Goal: Transaction & Acquisition: Purchase product/service

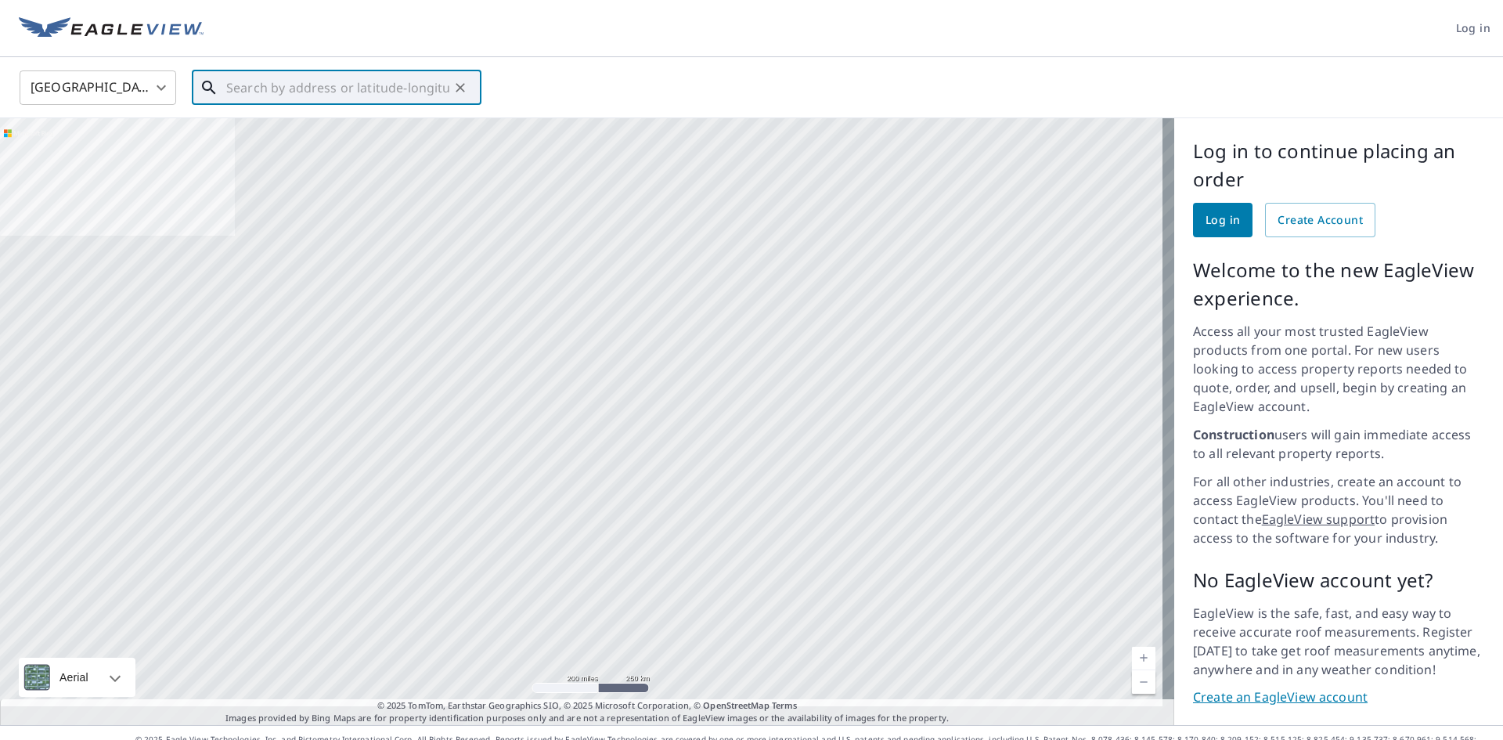
click at [434, 75] on input "text" at bounding box center [337, 88] width 223 height 44
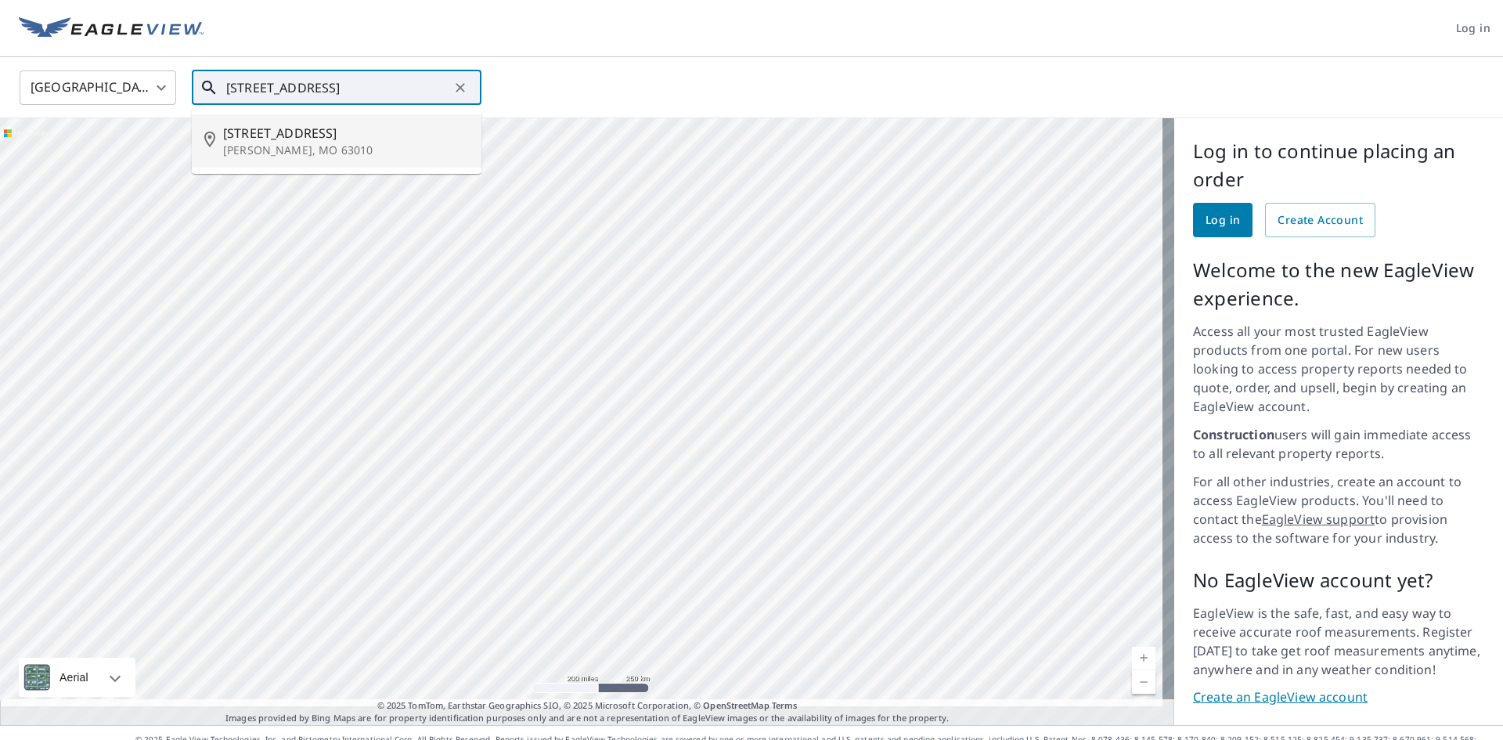
click at [372, 139] on span "[STREET_ADDRESS]" at bounding box center [346, 133] width 246 height 19
type input "[STREET_ADDRESS]"
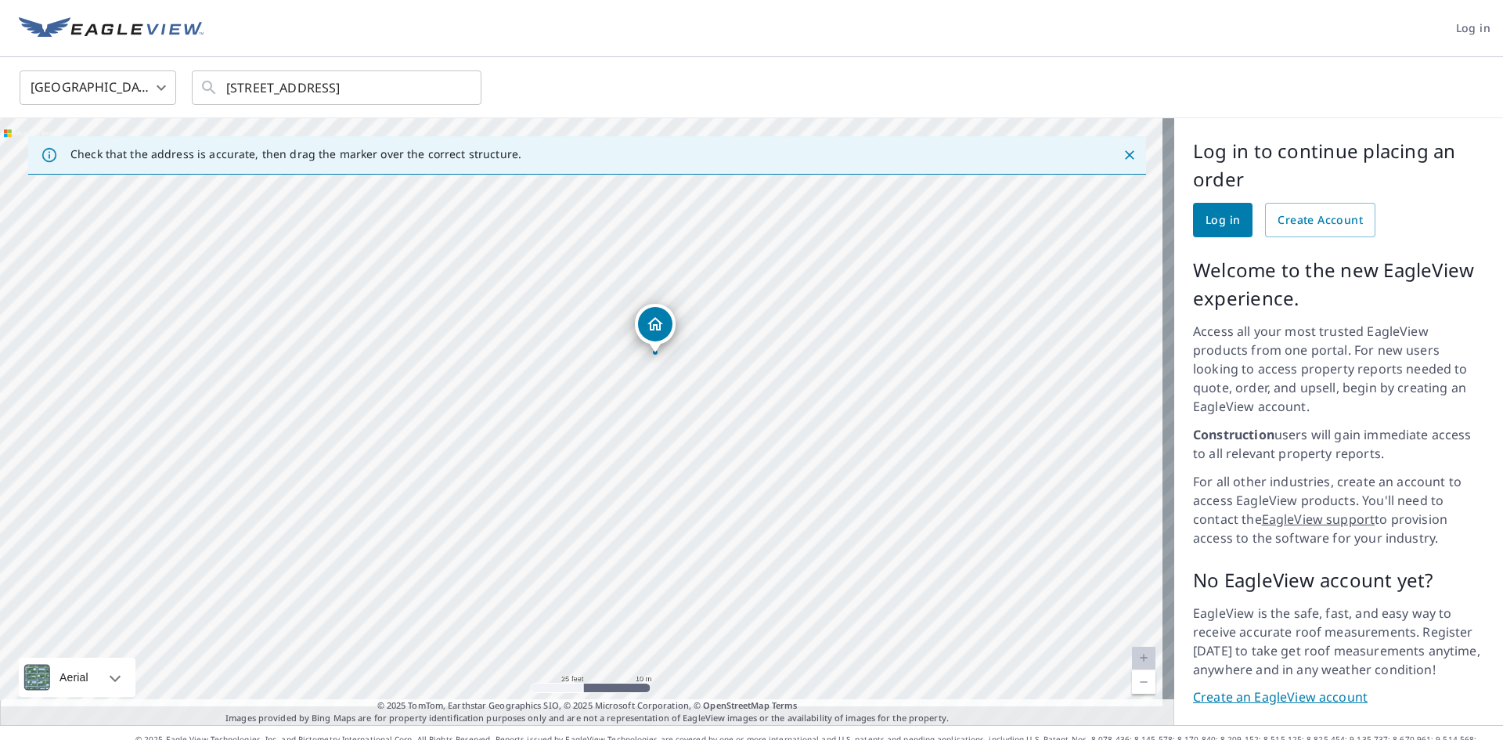
drag, startPoint x: 713, startPoint y: 321, endPoint x: 661, endPoint y: 419, distance: 110.6
click at [661, 419] on div "[STREET_ADDRESS]" at bounding box center [587, 421] width 1174 height 607
click at [1209, 225] on span "Log in" at bounding box center [1222, 221] width 34 height 20
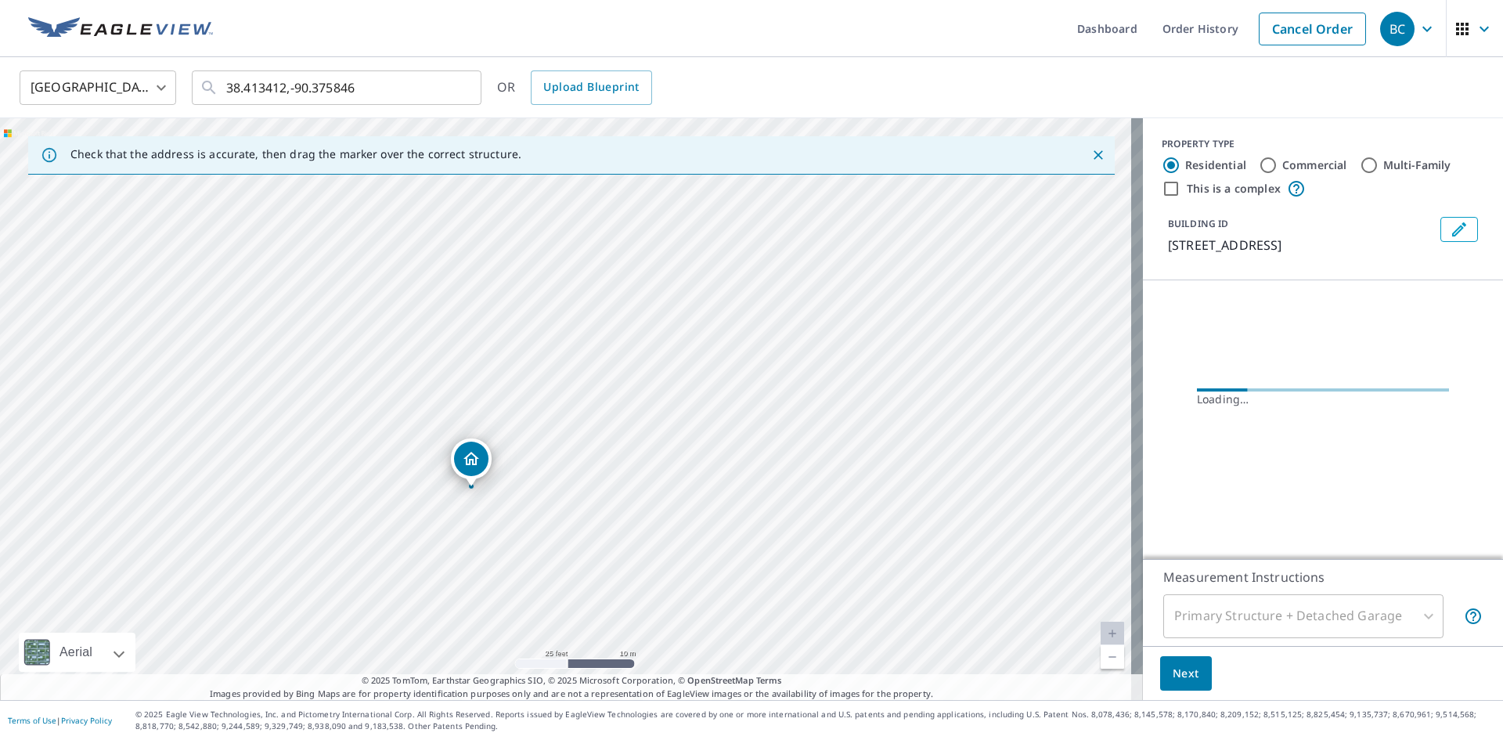
drag, startPoint x: 490, startPoint y: 383, endPoint x: 1168, endPoint y: 201, distance: 701.8
click at [1179, 194] on div "Check that the address is accurate, then drag the marker over the correct struc…" at bounding box center [751, 409] width 1503 height 582
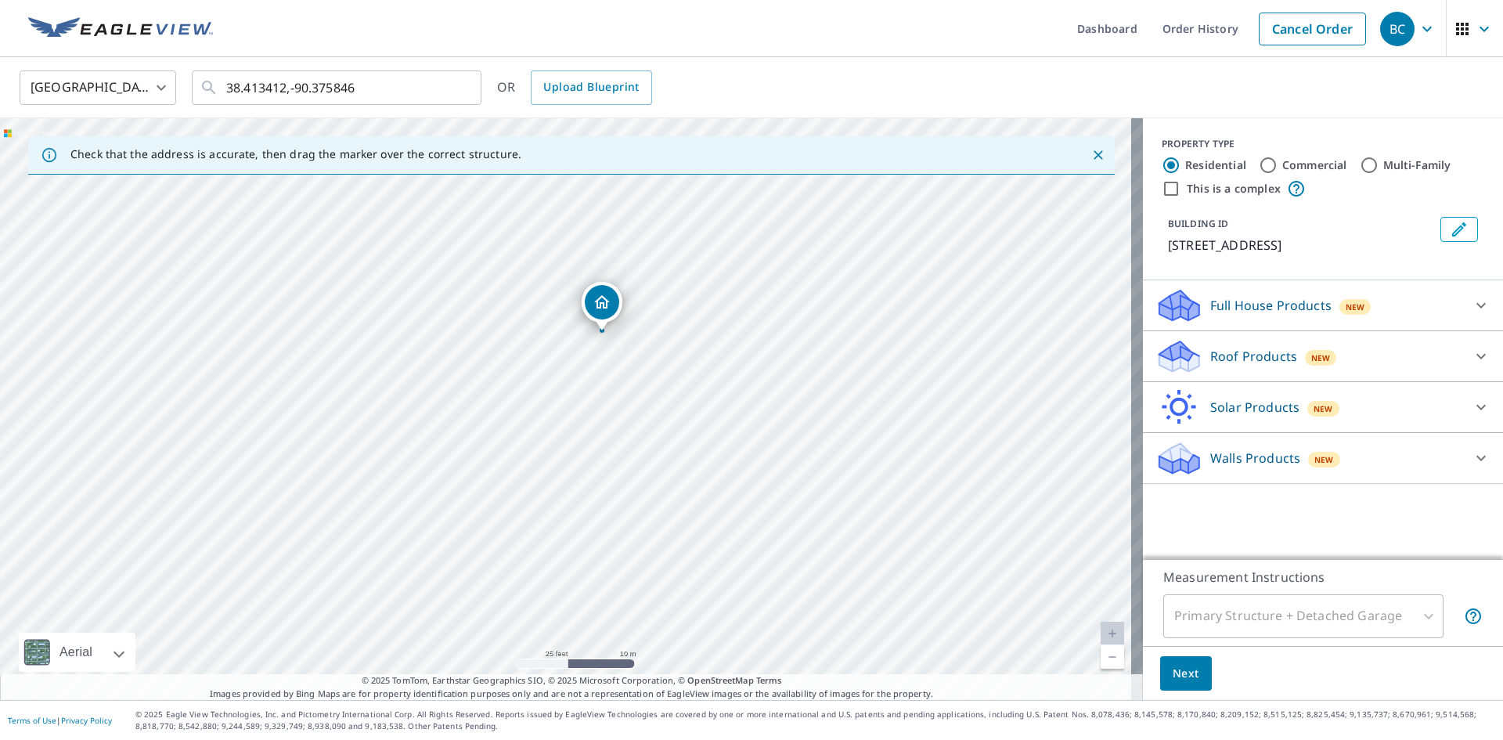
click at [954, 283] on div "[STREET_ADDRESS]" at bounding box center [571, 409] width 1143 height 582
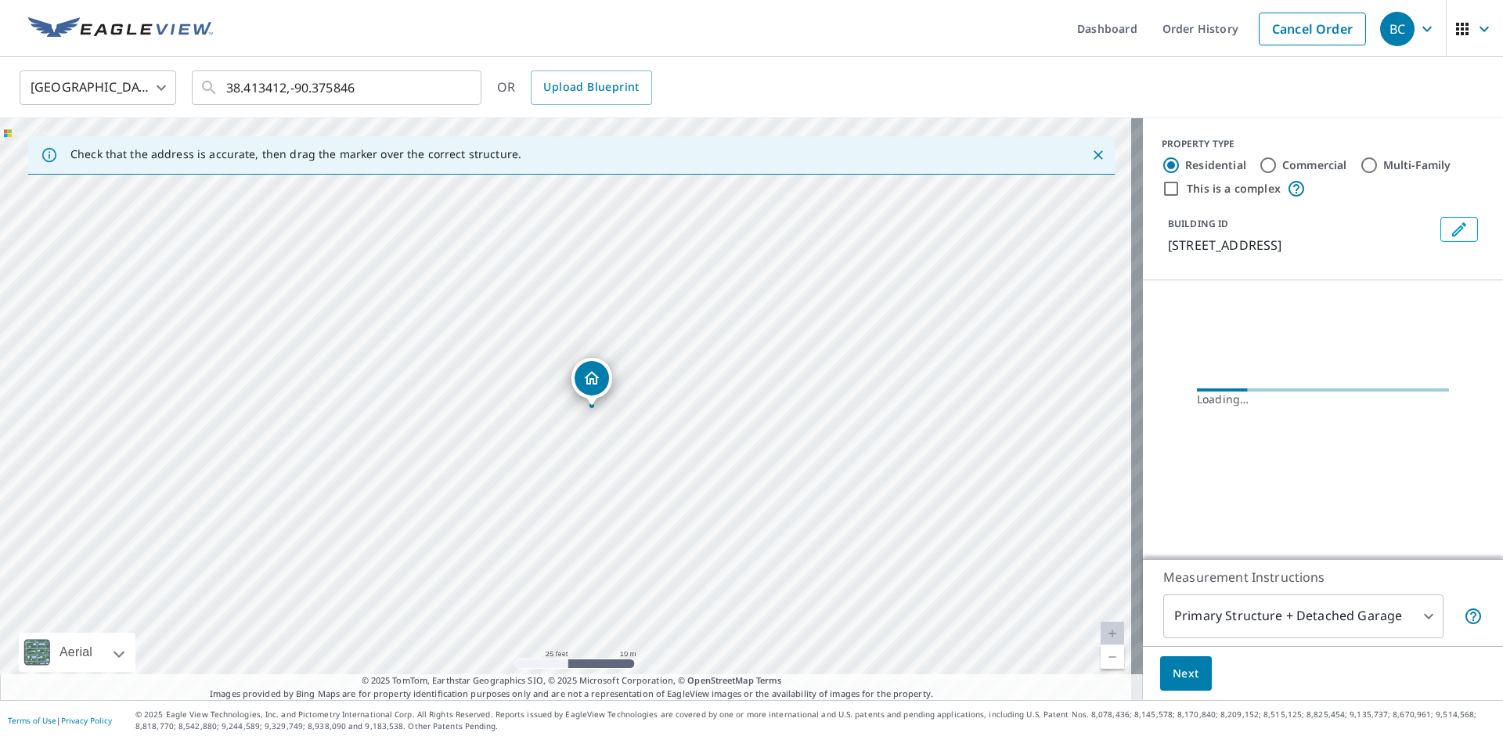
drag, startPoint x: 565, startPoint y: 405, endPoint x: 591, endPoint y: 405, distance: 25.8
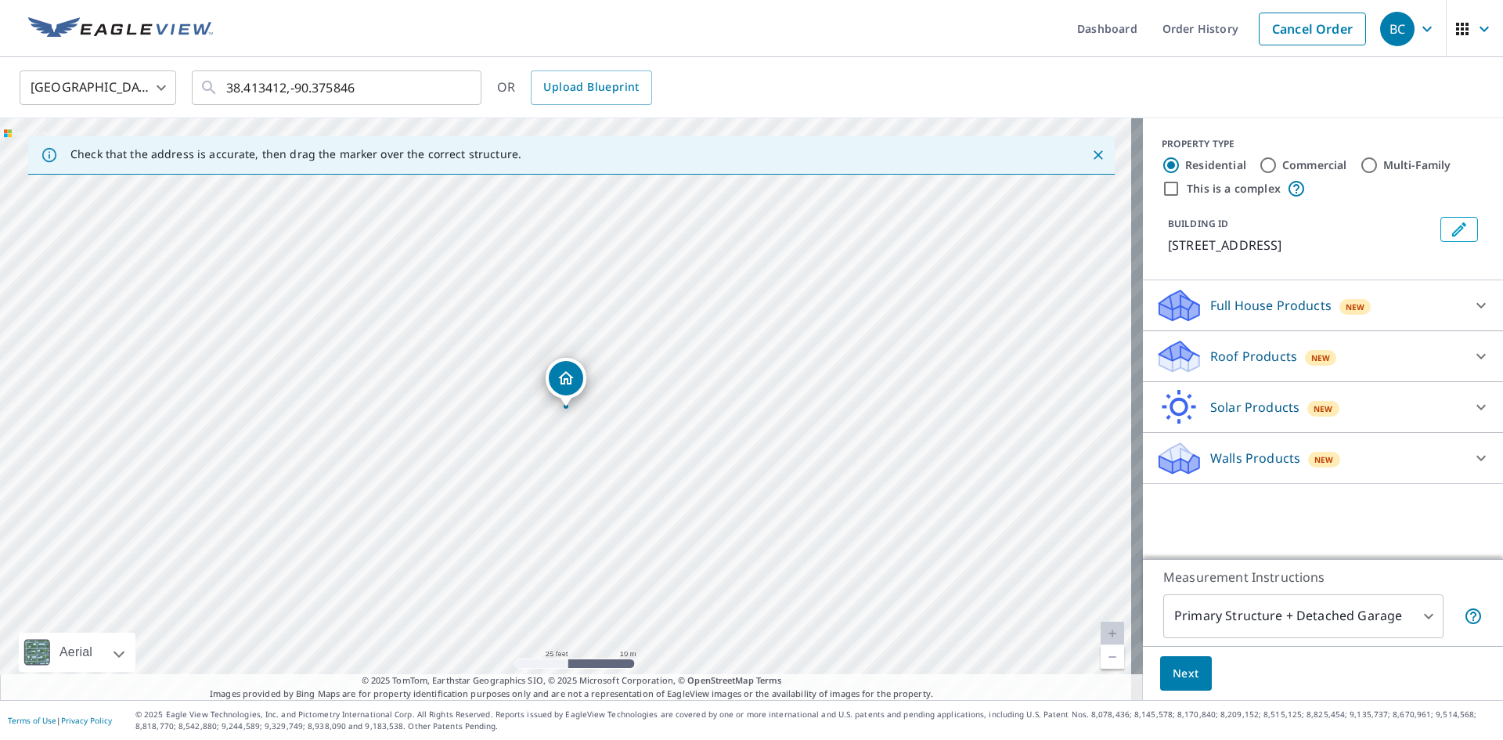
click at [1321, 356] on div "New" at bounding box center [1321, 358] width 32 height 16
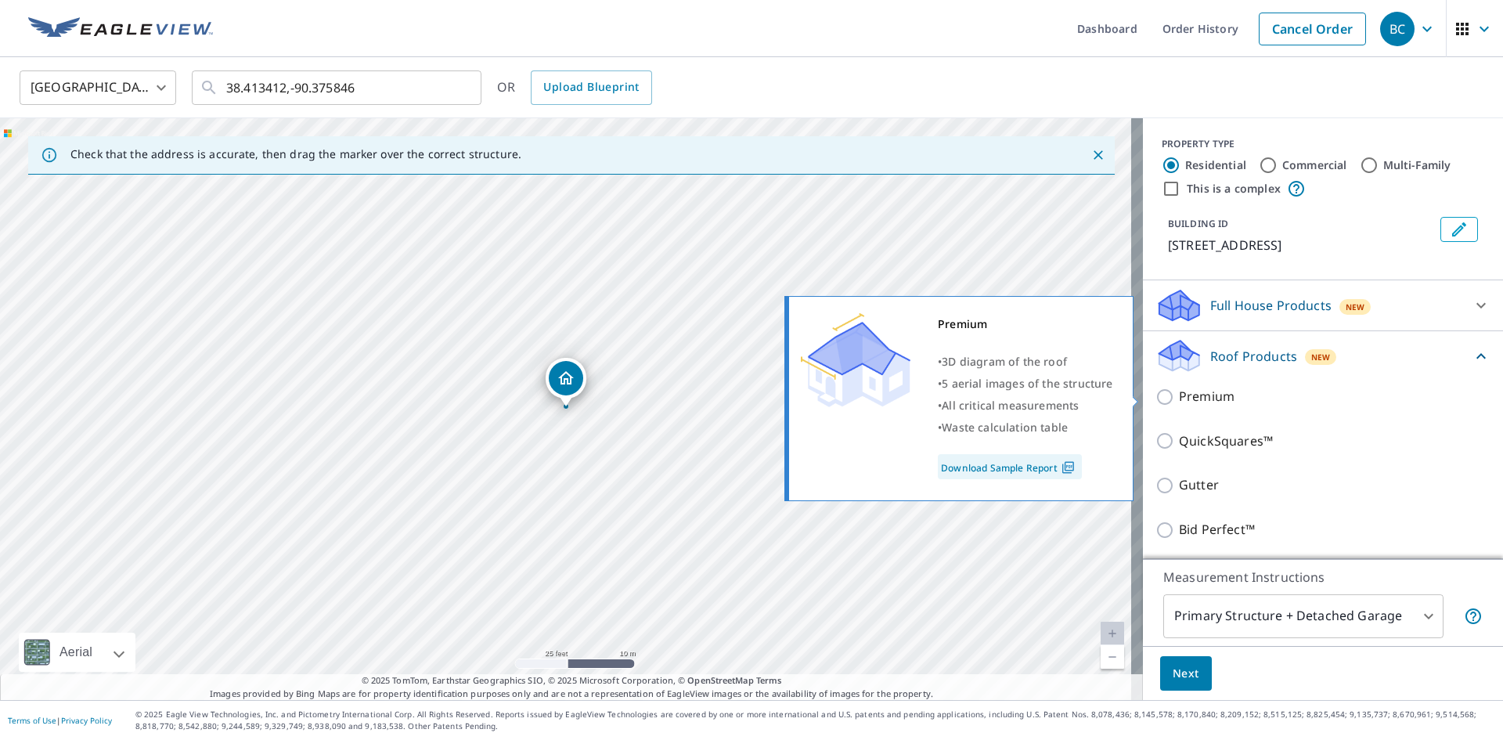
click at [1187, 399] on p "Premium" at bounding box center [1207, 397] width 56 height 20
click at [1179, 399] on input "Premium" at bounding box center [1166, 396] width 23 height 19
checkbox input "true"
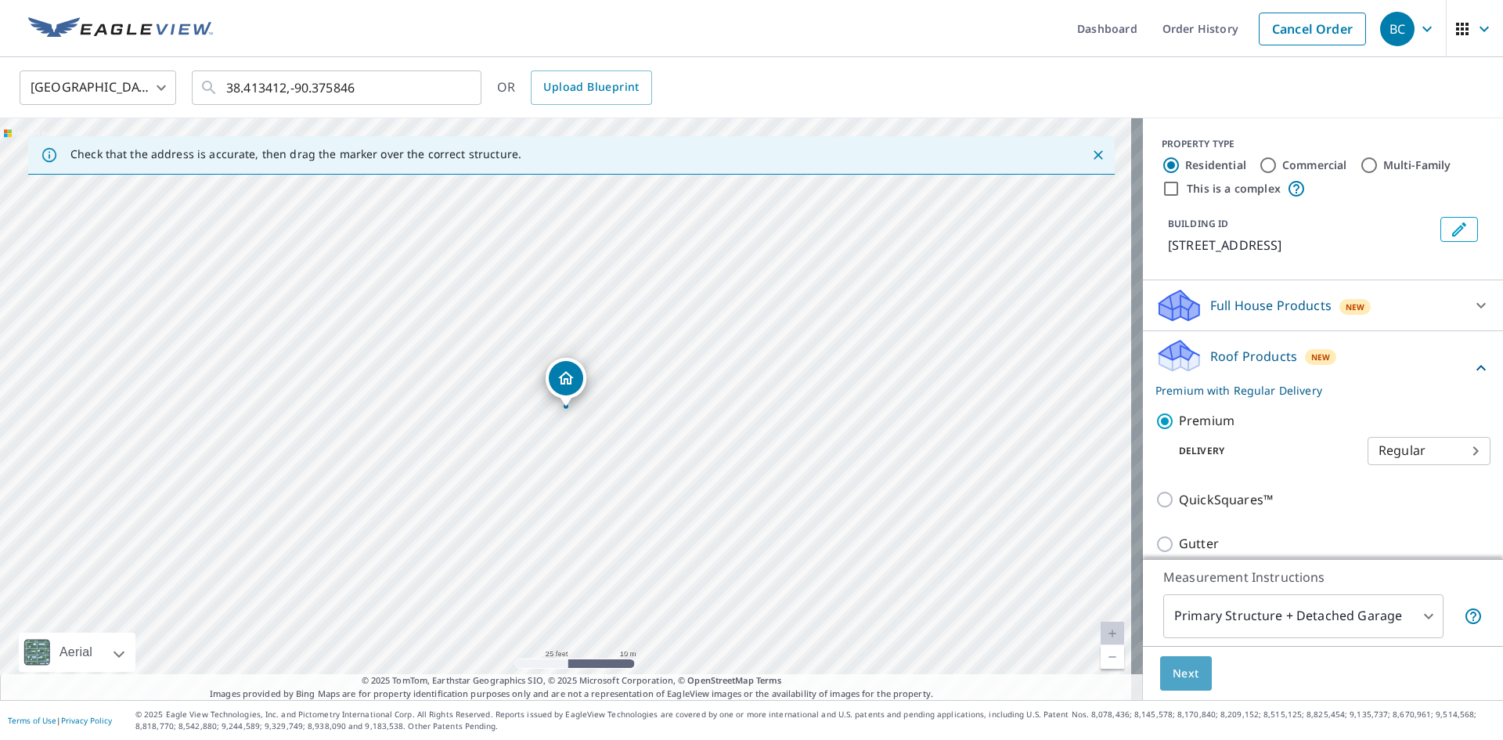
click at [1173, 679] on span "Next" at bounding box center [1186, 674] width 27 height 20
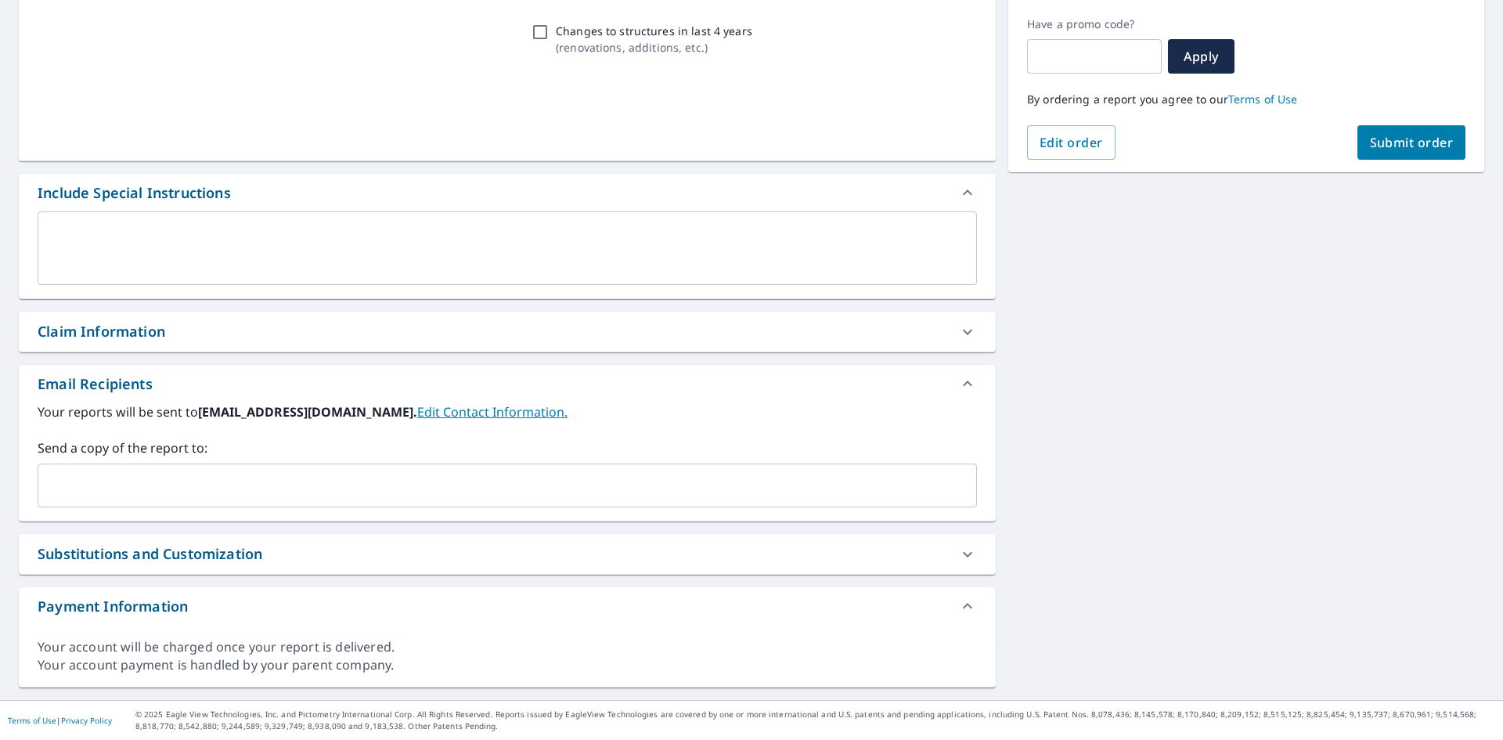
scroll to position [257, 0]
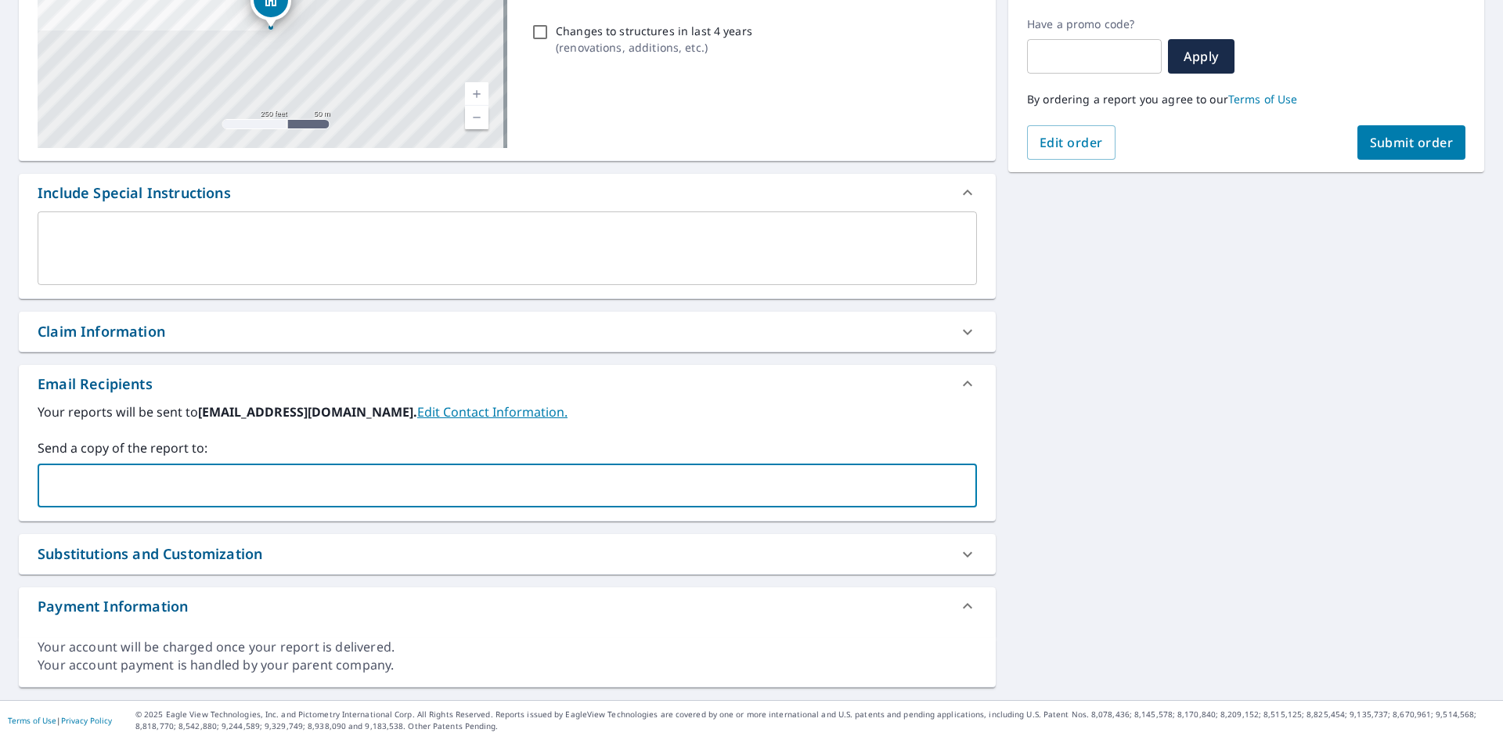
click at [400, 474] on input "text" at bounding box center [496, 485] width 902 height 30
type input "jamesdveller@gmail.com"
click at [1217, 405] on div "3470 Swan Cir N Arnold, MO 63010 Aerial Road A standard road map Aerial A detai…" at bounding box center [751, 294] width 1503 height 812
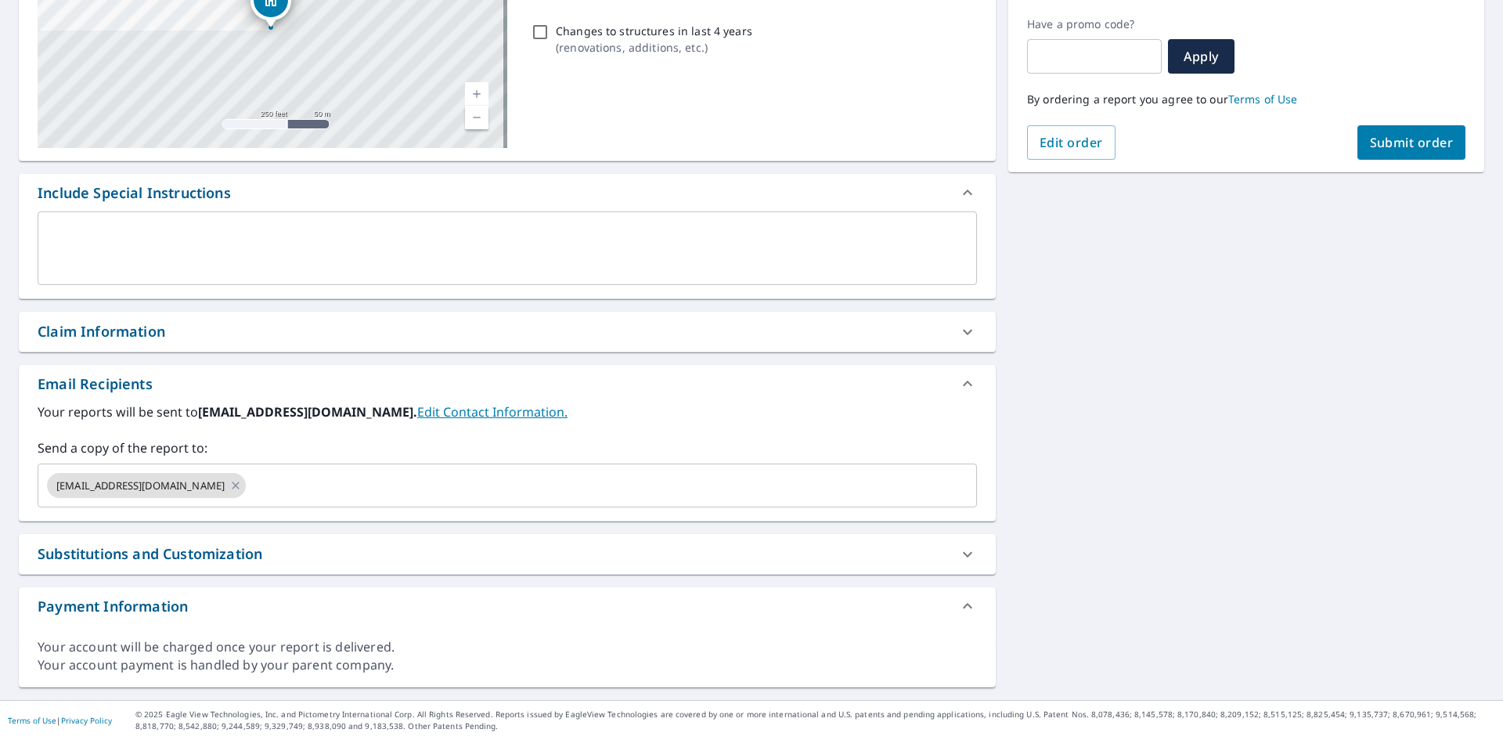
click at [1408, 135] on span "Submit order" at bounding box center [1412, 142] width 84 height 17
checkbox input "true"
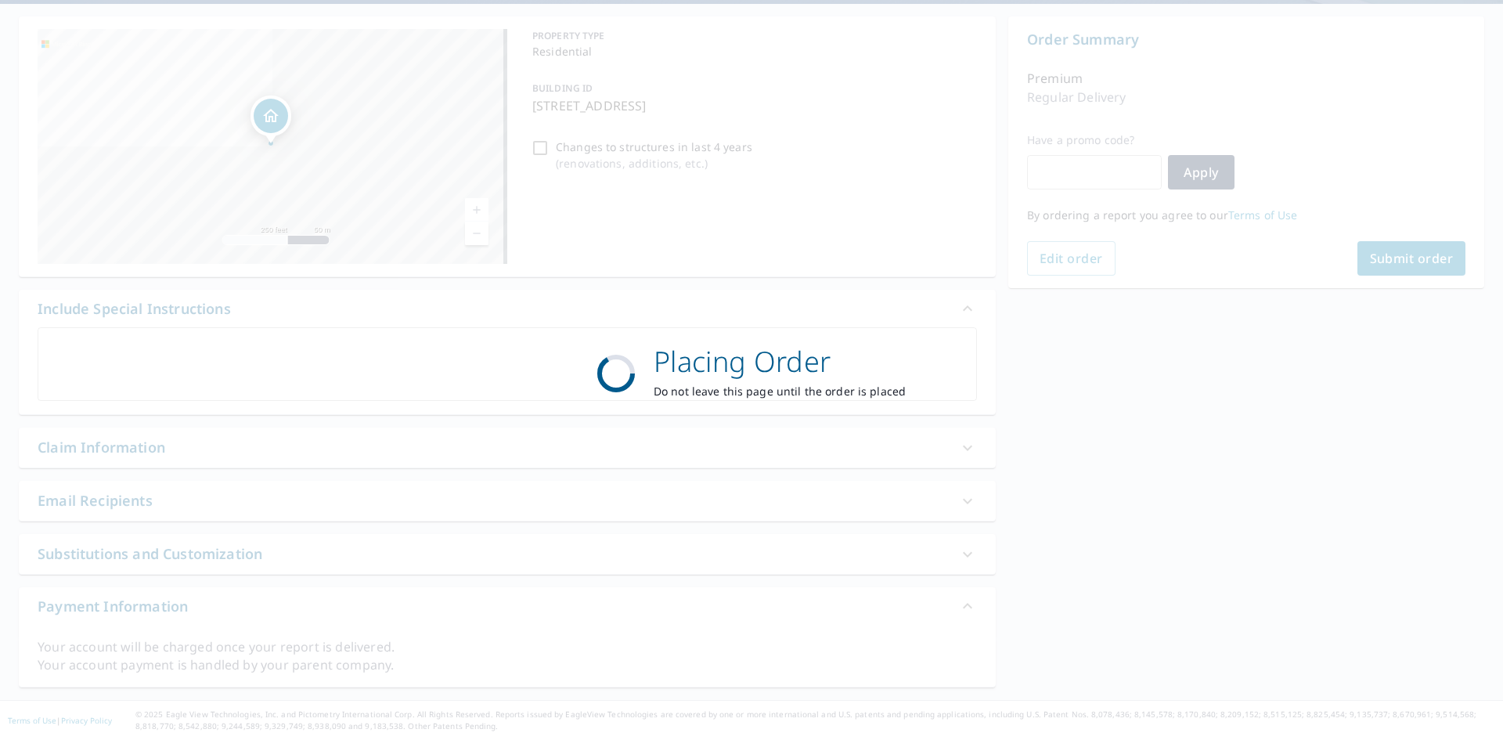
scroll to position [141, 0]
